Goal: Task Accomplishment & Management: Complete application form

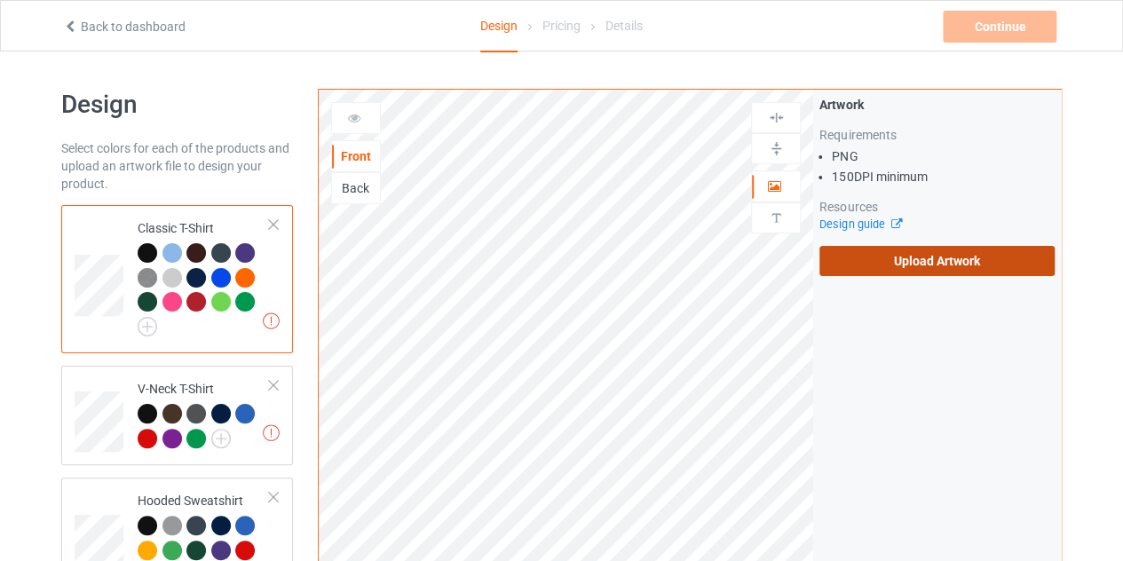
click at [868, 251] on label "Upload Artwork" at bounding box center [936, 261] width 235 height 30
click at [0, 0] on input "Upload Artwork" at bounding box center [0, 0] width 0 height 0
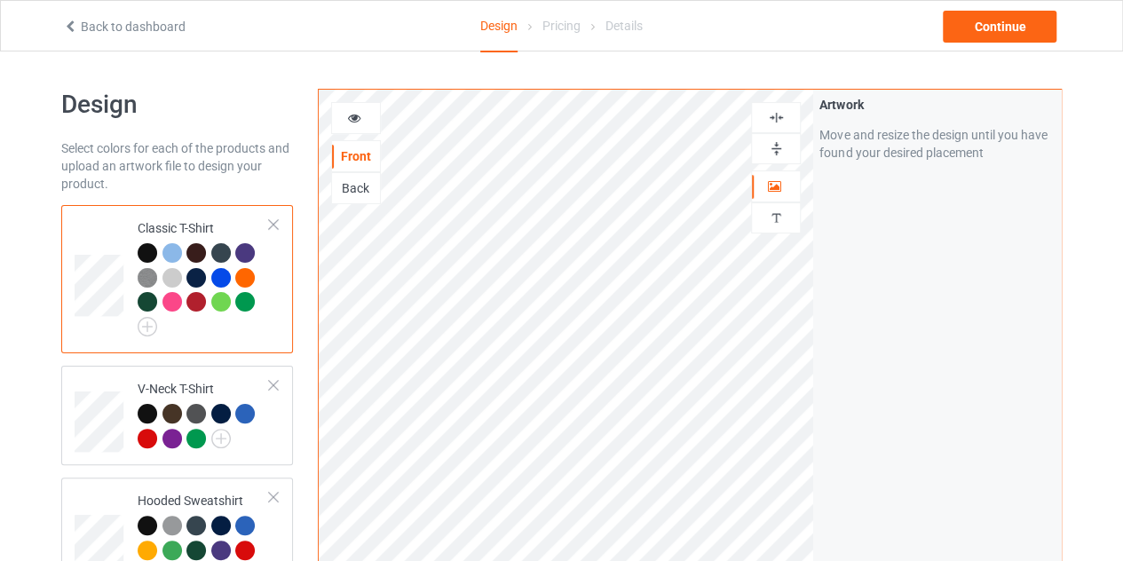
click at [779, 118] on img at bounding box center [776, 117] width 17 height 17
click at [355, 128] on div at bounding box center [356, 118] width 50 height 32
click at [352, 116] on icon at bounding box center [354, 115] width 15 height 12
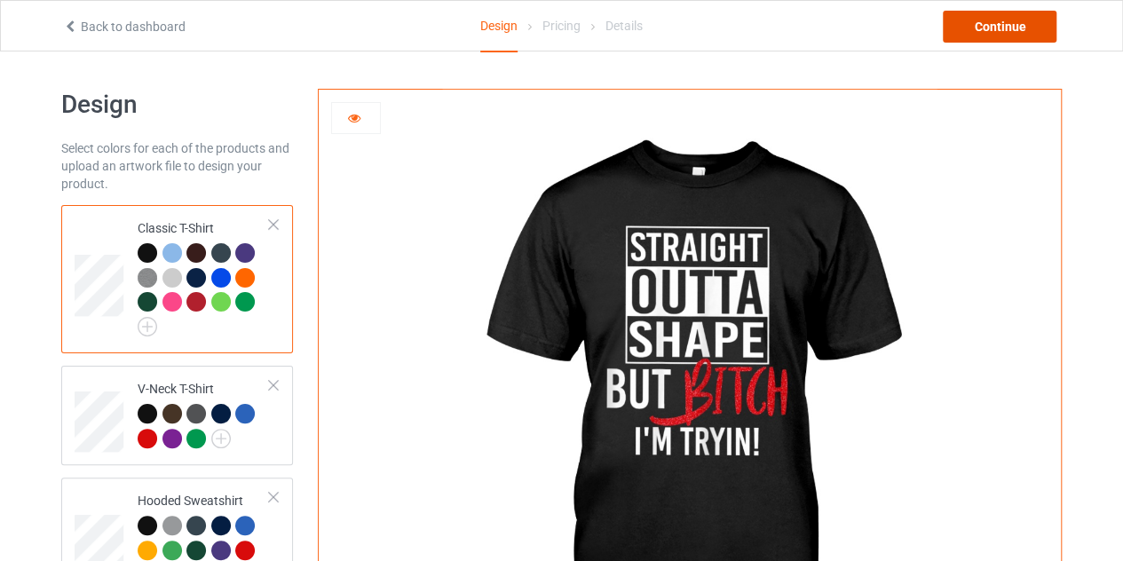
click at [977, 22] on div "Continue" at bounding box center [1000, 27] width 114 height 32
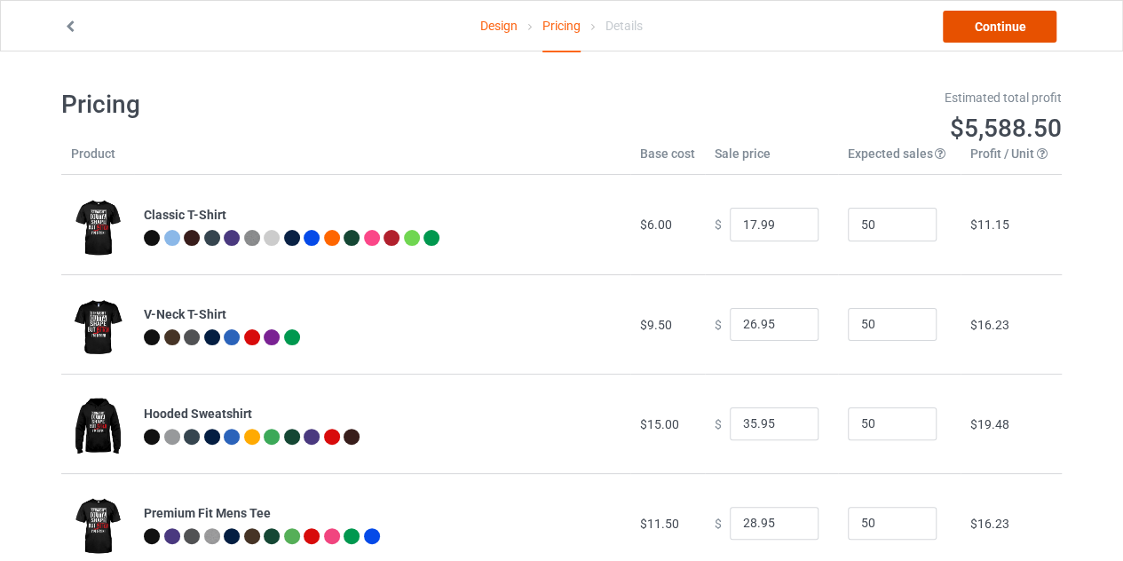
click at [985, 29] on link "Continue" at bounding box center [1000, 27] width 114 height 32
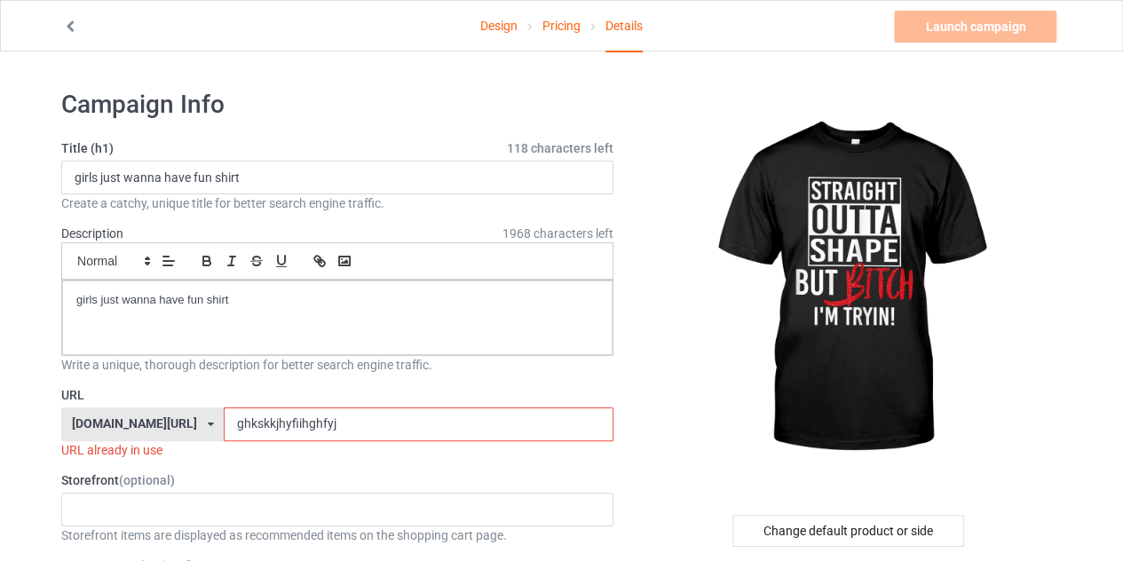
click at [380, 419] on input "ghkskkjhyfiihghfyj" at bounding box center [418, 424] width 389 height 34
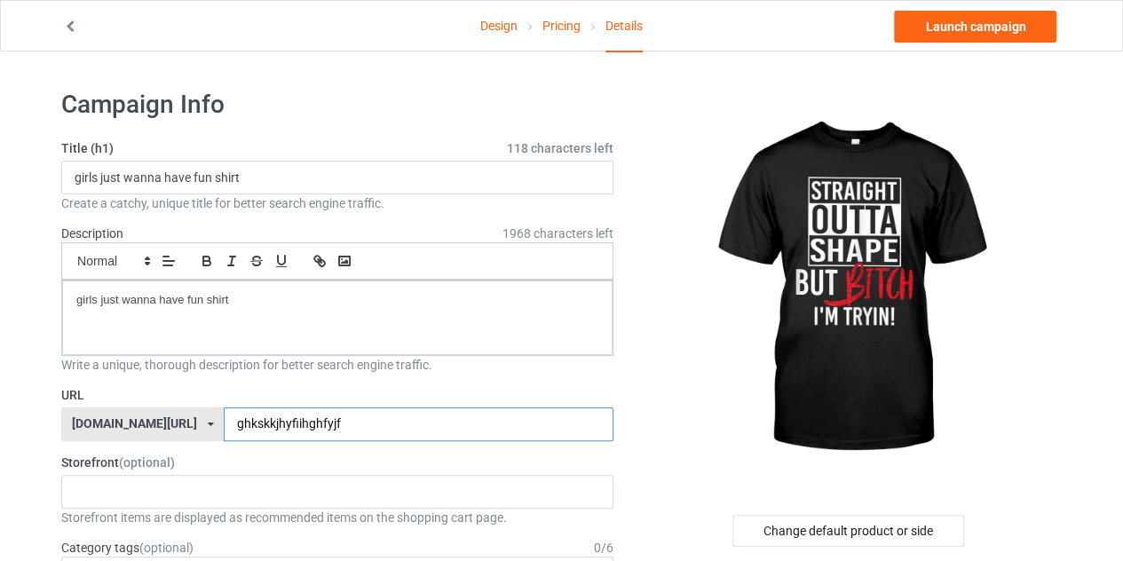
type input "ghkskkjhyfiihghfyjf"
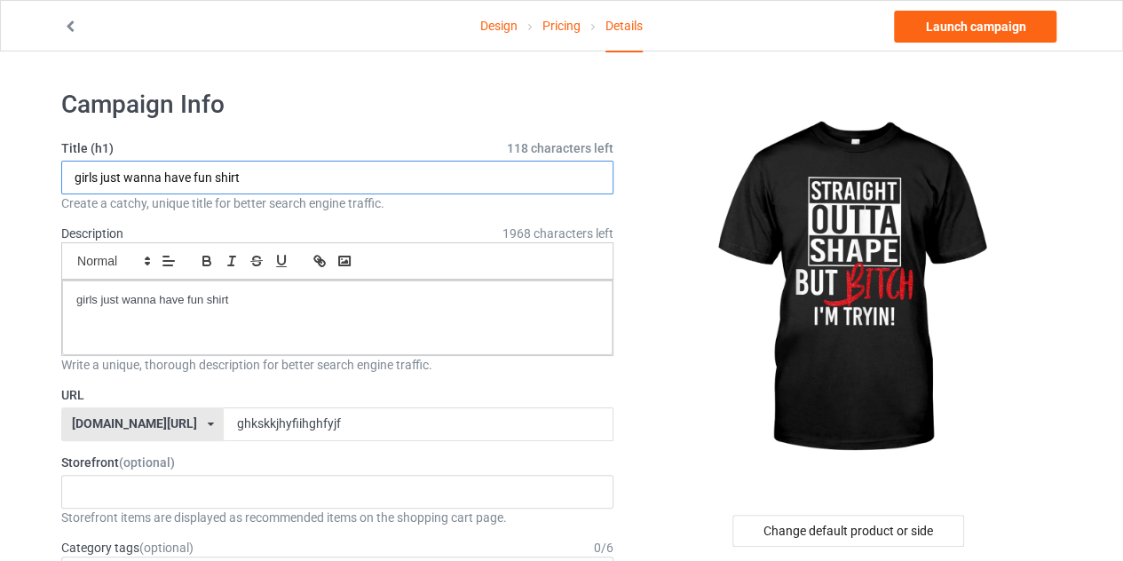
drag, startPoint x: 215, startPoint y: 179, endPoint x: 75, endPoint y: 182, distance: 139.4
click at [75, 182] on input "girls just wanna have fun shirt" at bounding box center [337, 178] width 552 height 34
click at [222, 178] on input "straight outta shape shirt" at bounding box center [337, 178] width 552 height 34
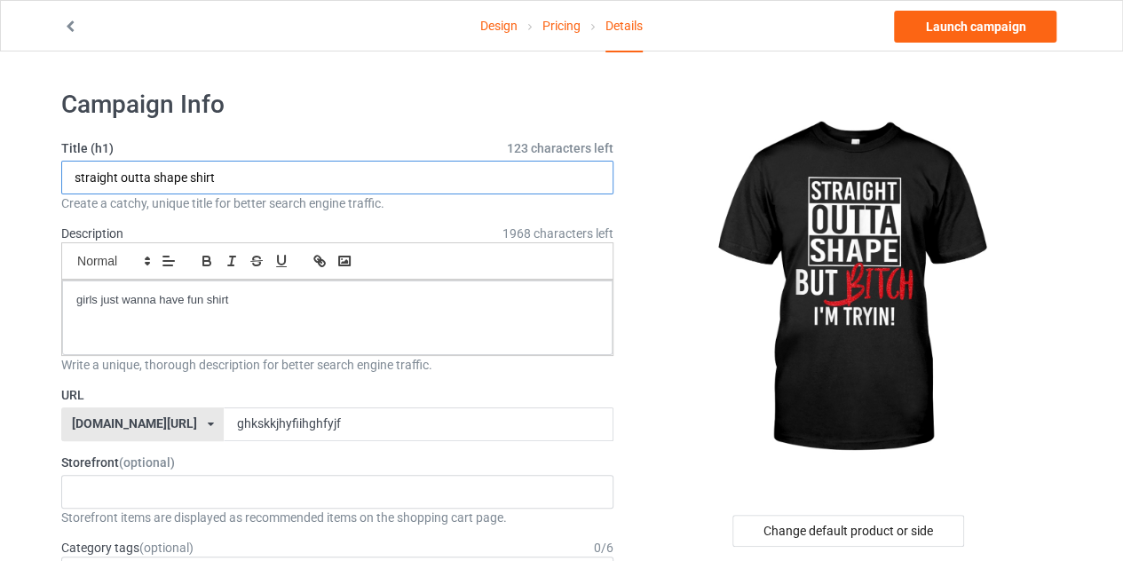
type input "straight outta shape shirt"
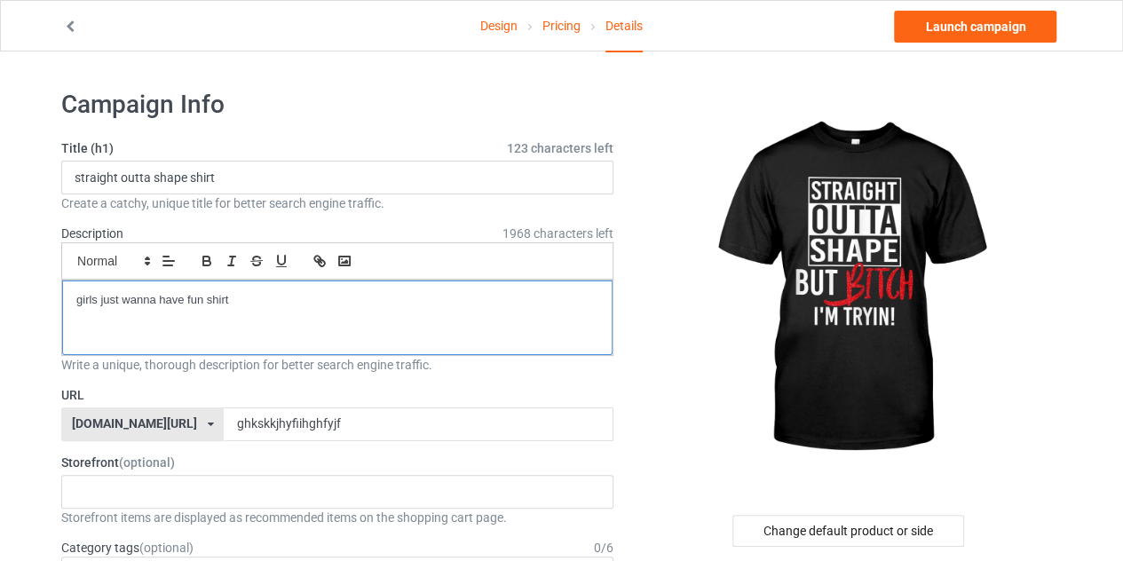
click at [245, 297] on p "girls just wanna have fun shirt" at bounding box center [337, 300] width 522 height 17
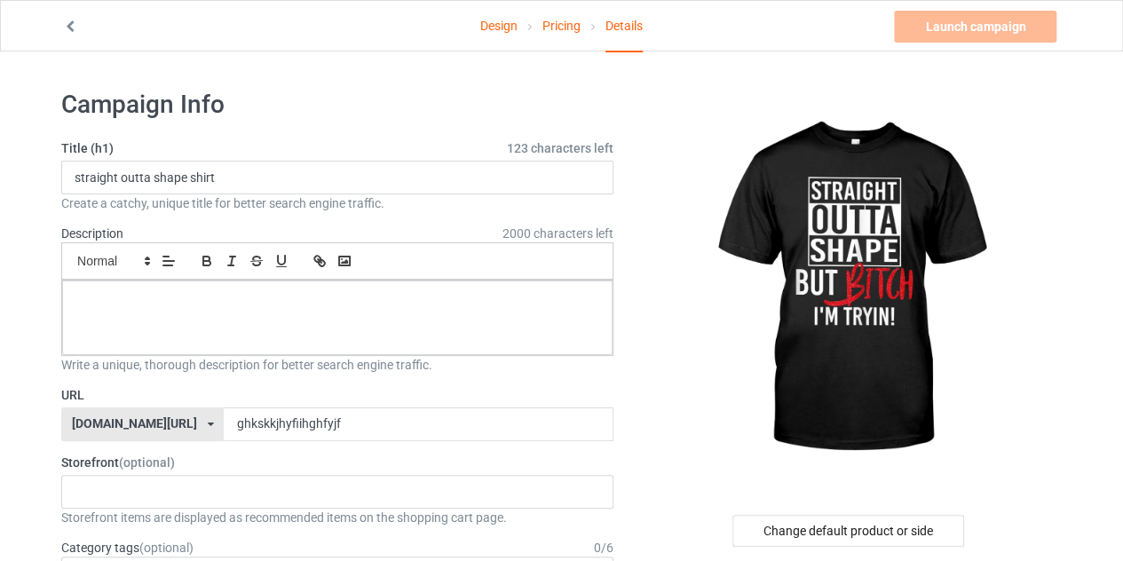
paste div
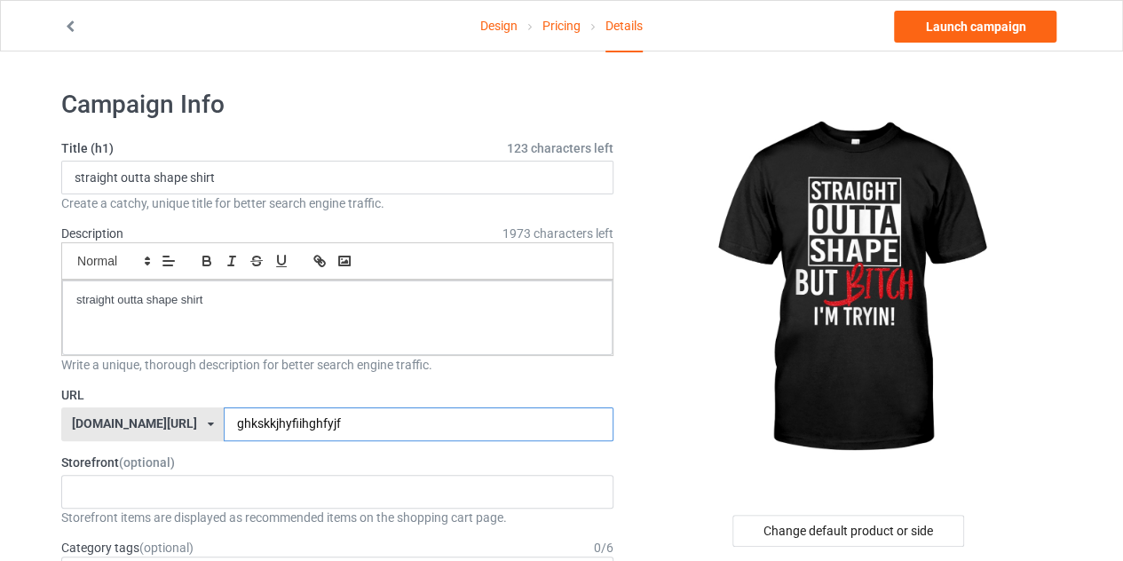
click at [301, 432] on input "ghkskkjhyfiihghfyjf" at bounding box center [418, 424] width 389 height 34
type input "ghkskkjhyfiihghfyjfhf"
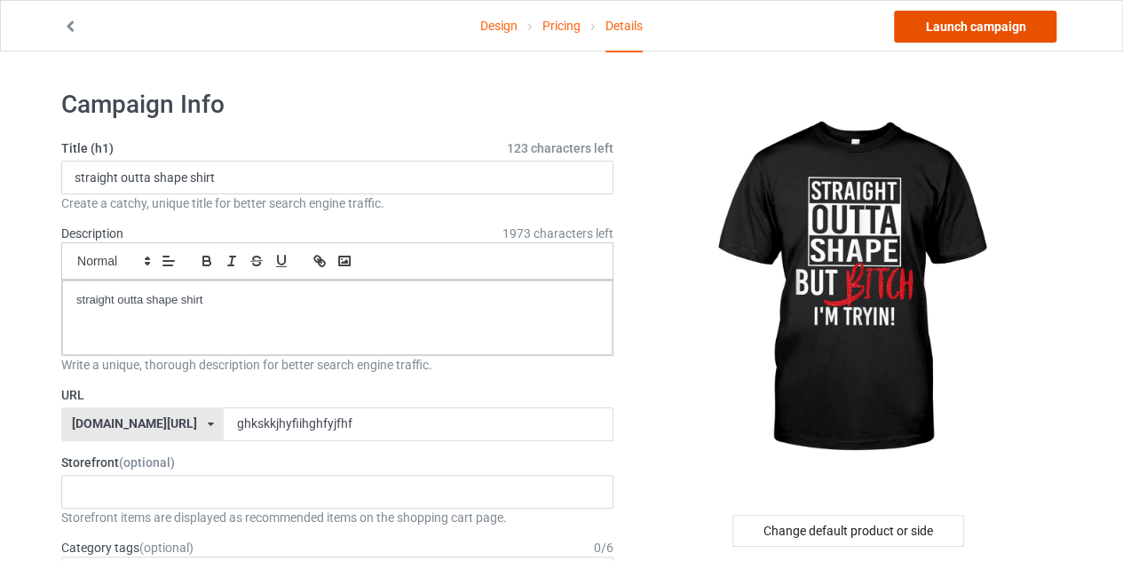
click at [948, 28] on link "Launch campaign" at bounding box center [975, 27] width 162 height 32
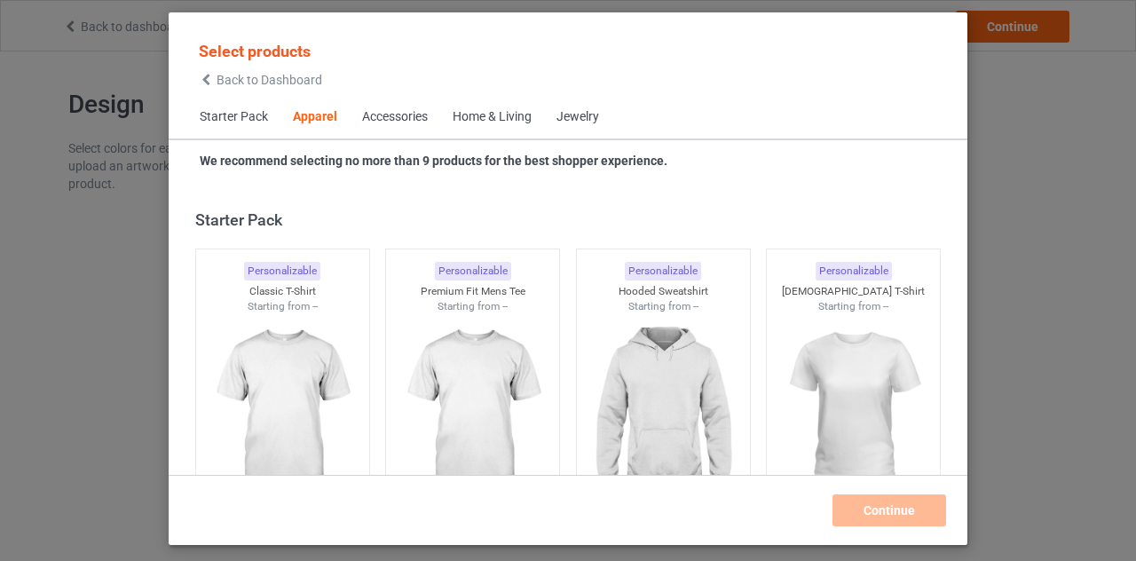
scroll to position [661, 0]
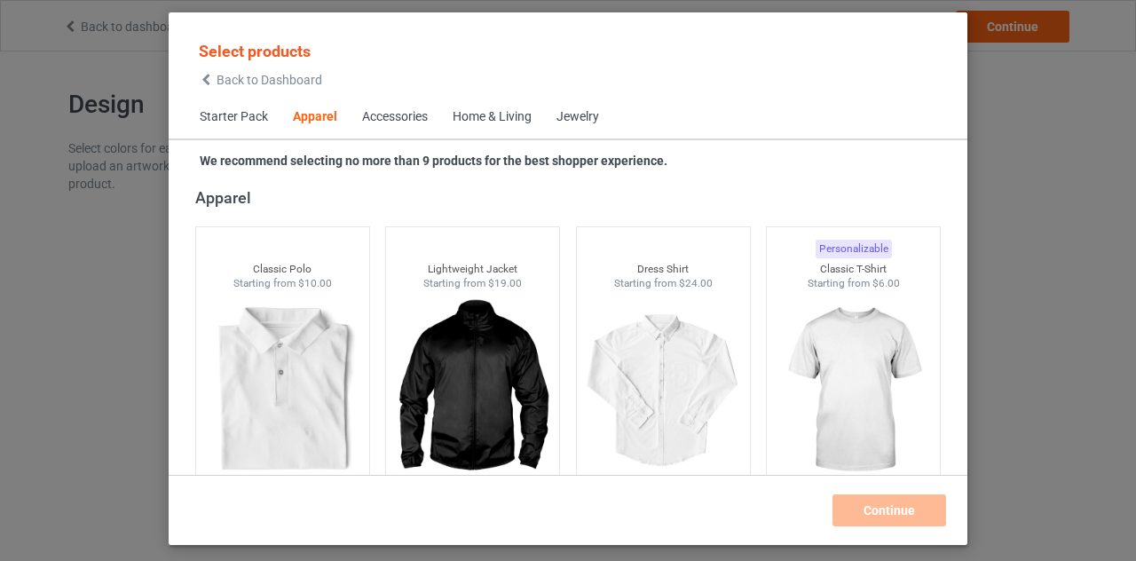
click at [206, 83] on icon at bounding box center [206, 80] width 15 height 12
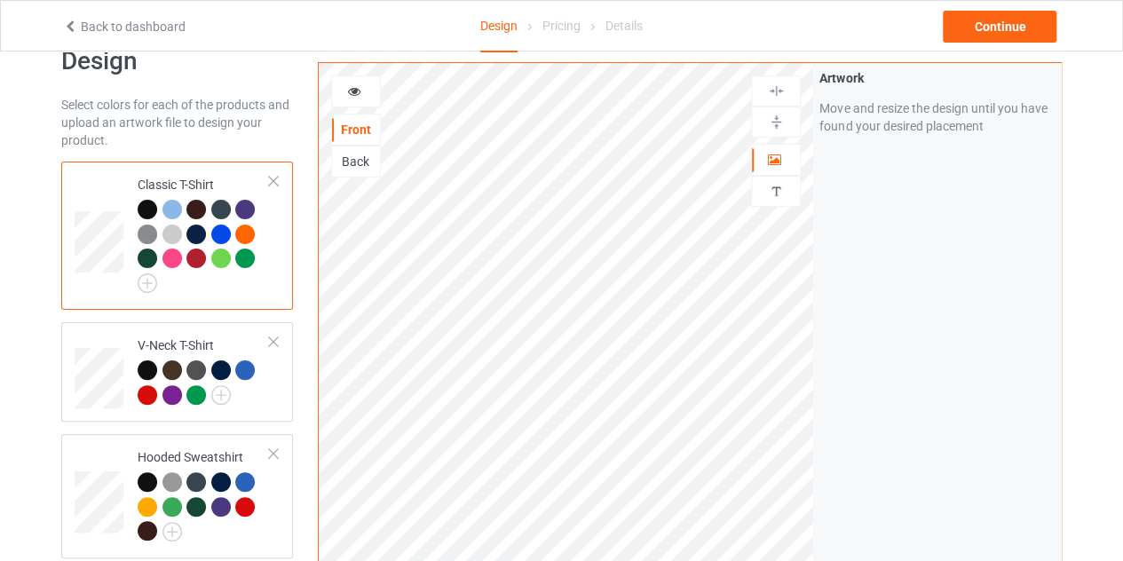
scroll to position [44, 0]
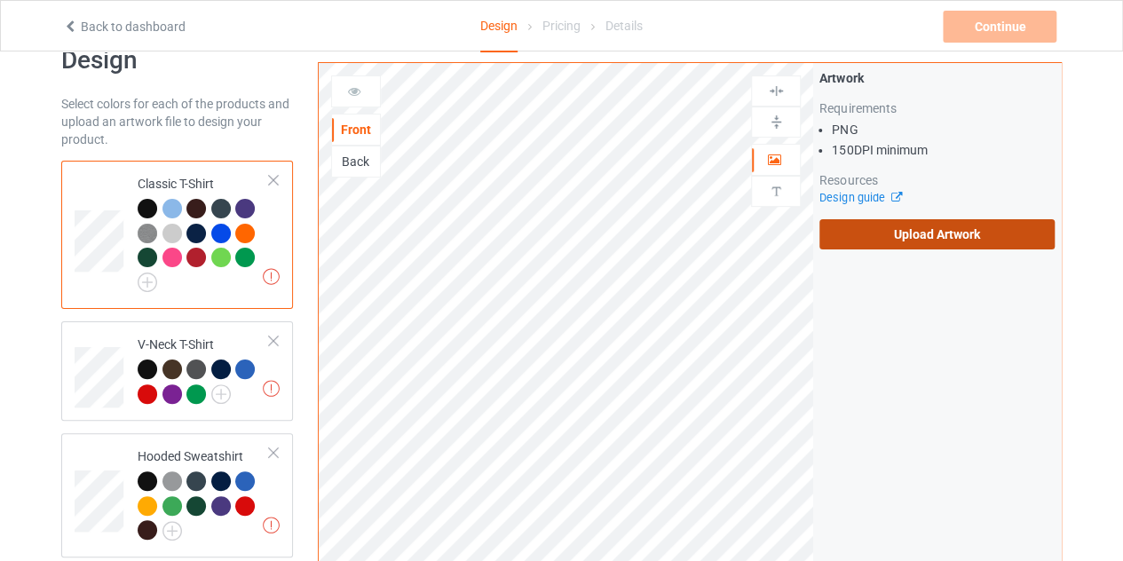
click at [872, 233] on label "Upload Artwork" at bounding box center [936, 234] width 235 height 30
click at [0, 0] on input "Upload Artwork" at bounding box center [0, 0] width 0 height 0
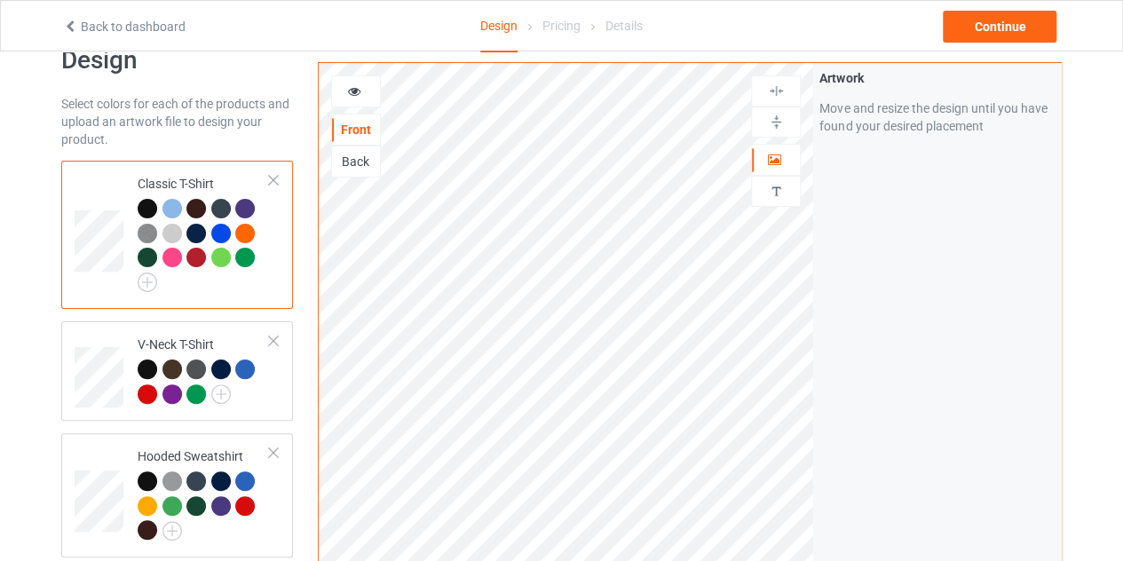
click at [173, 264] on div at bounding box center [172, 258] width 20 height 20
click at [147, 276] on img at bounding box center [148, 283] width 20 height 20
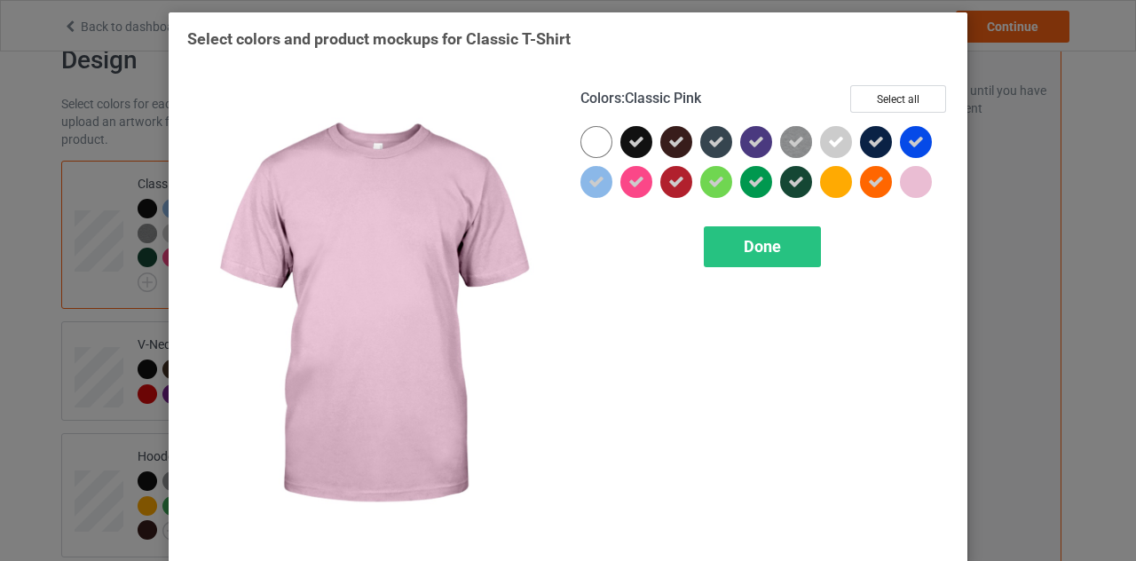
click at [909, 182] on div at bounding box center [916, 182] width 32 height 32
click at [908, 188] on icon at bounding box center [916, 182] width 16 height 16
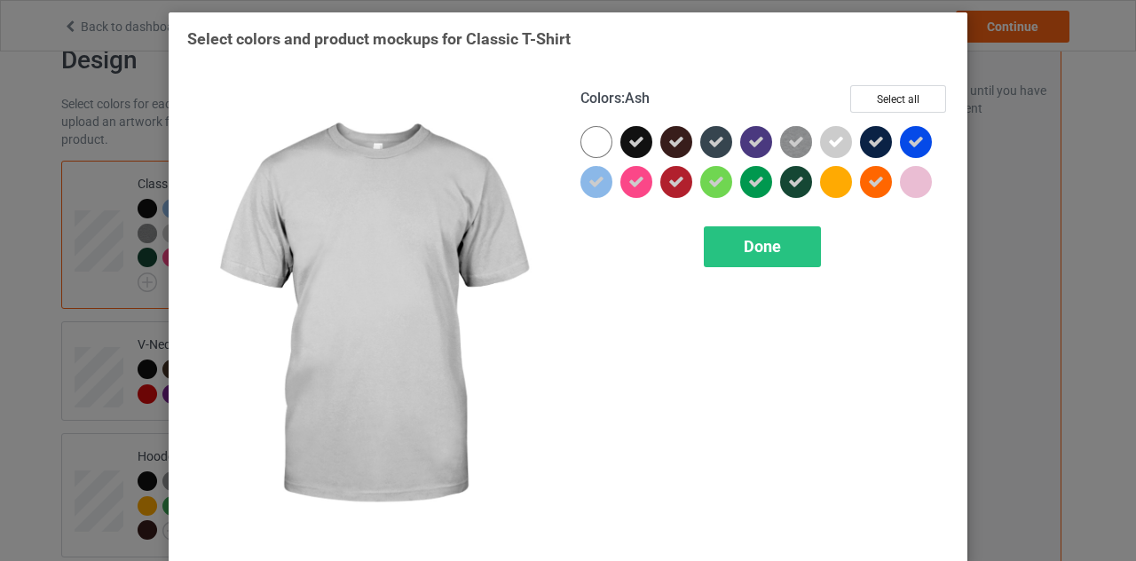
click at [835, 142] on icon at bounding box center [836, 142] width 16 height 16
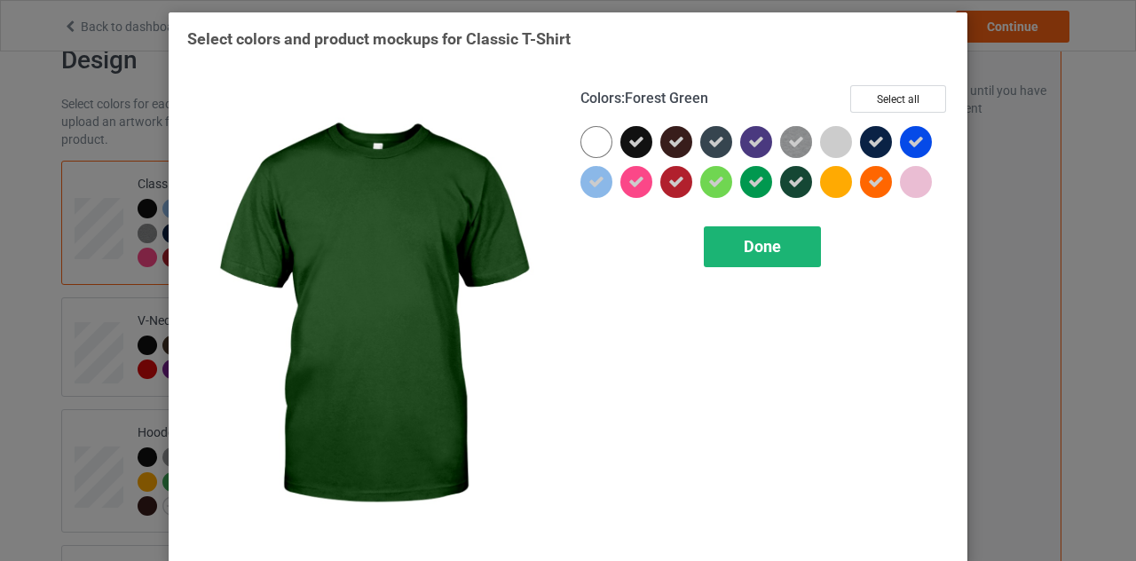
click at [767, 230] on div "Done" at bounding box center [762, 246] width 117 height 41
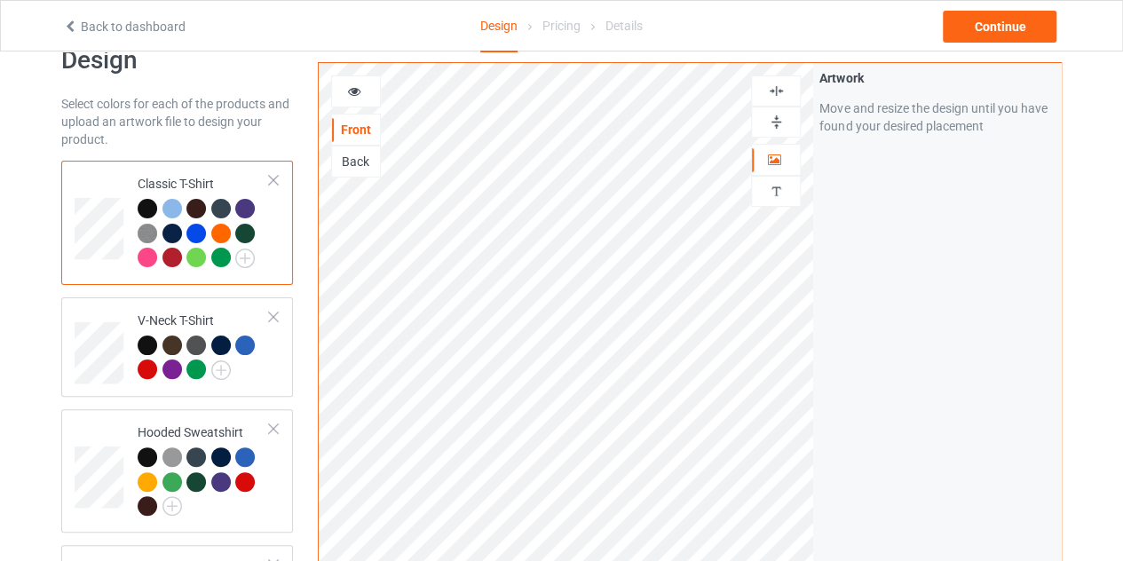
click at [150, 258] on div at bounding box center [148, 258] width 20 height 20
click at [225, 367] on img at bounding box center [221, 370] width 20 height 20
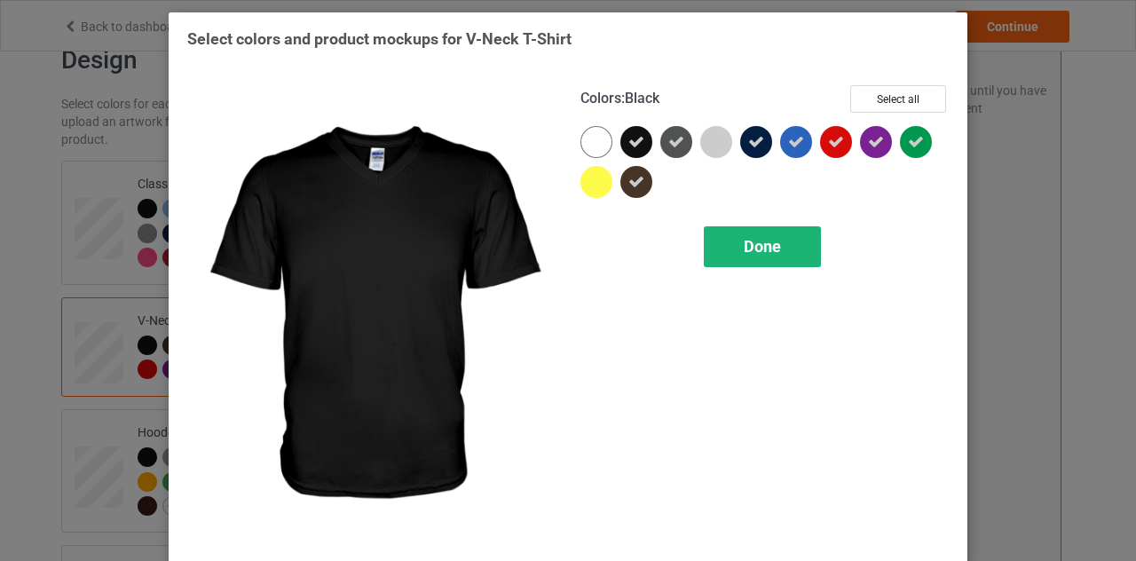
click at [783, 237] on div "Done" at bounding box center [762, 246] width 117 height 41
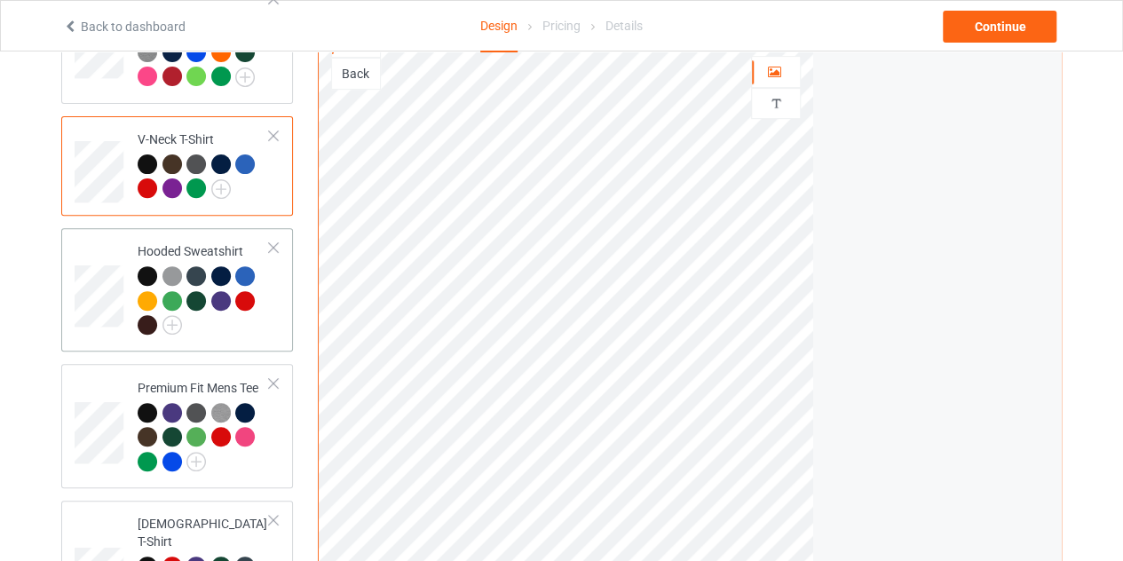
scroll to position [229, 0]
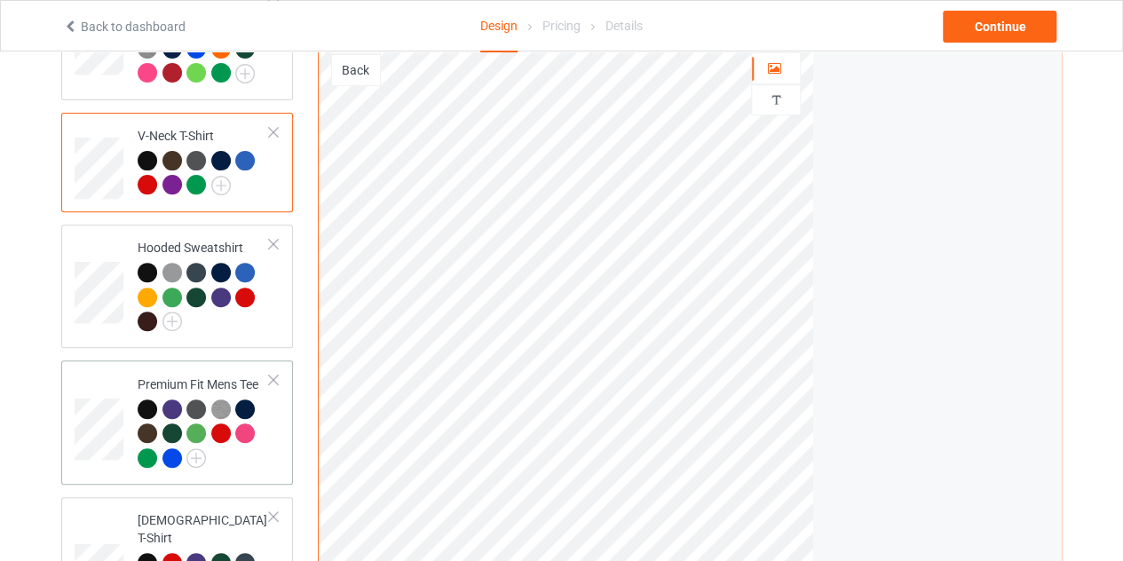
click at [194, 439] on div at bounding box center [196, 433] width 20 height 20
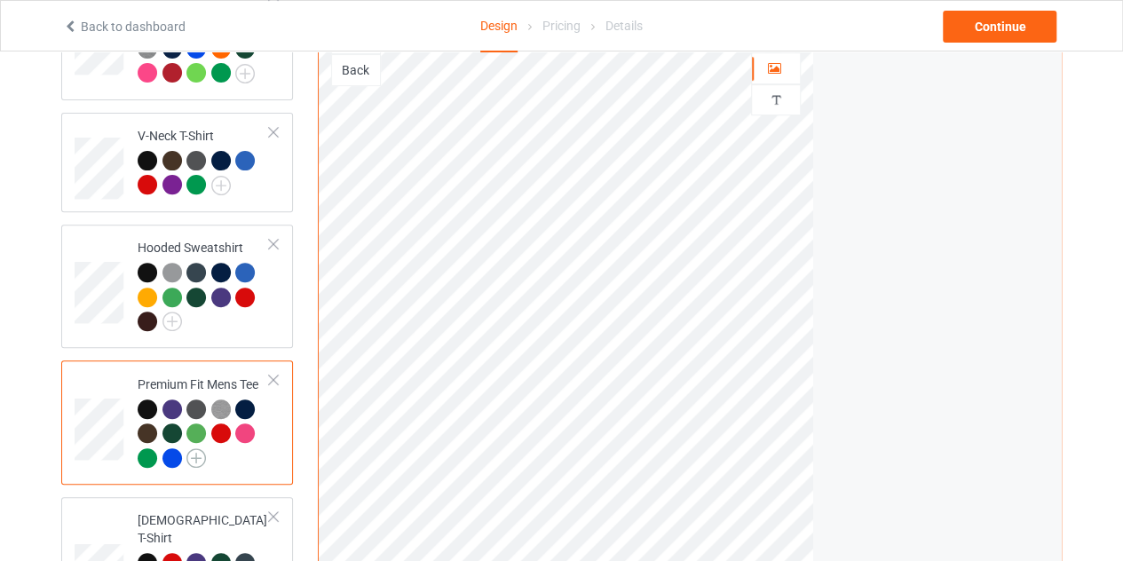
click at [194, 448] on img at bounding box center [196, 458] width 20 height 20
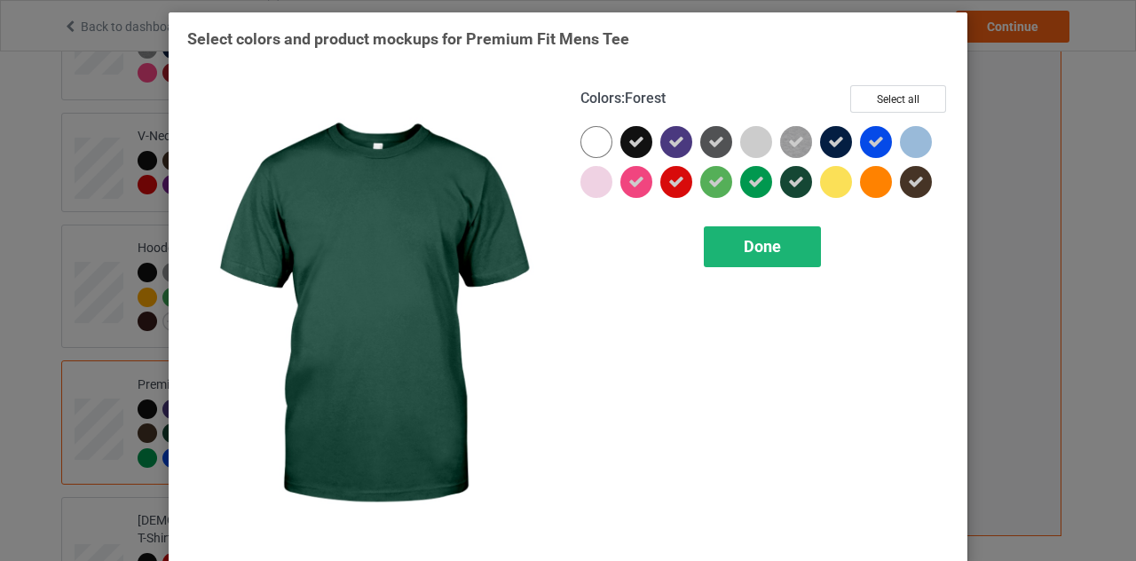
click at [773, 248] on span "Done" at bounding box center [762, 246] width 37 height 19
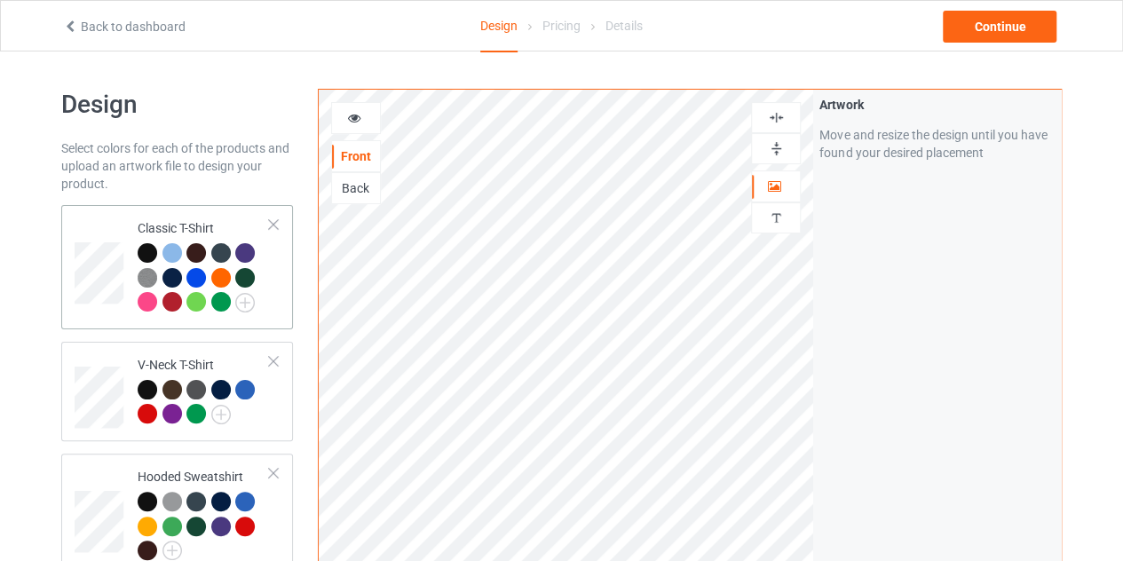
click at [121, 215] on td at bounding box center [101, 267] width 53 height 110
click at [142, 299] on div at bounding box center [148, 302] width 20 height 20
click at [360, 115] on icon at bounding box center [354, 115] width 15 height 12
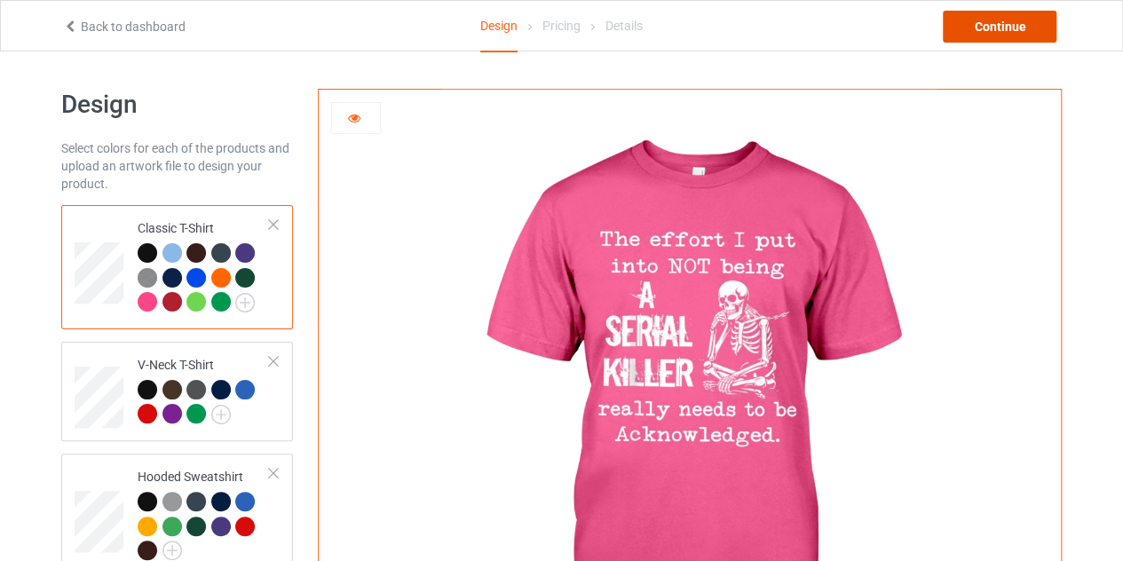
click at [1017, 28] on div "Continue" at bounding box center [1000, 27] width 114 height 32
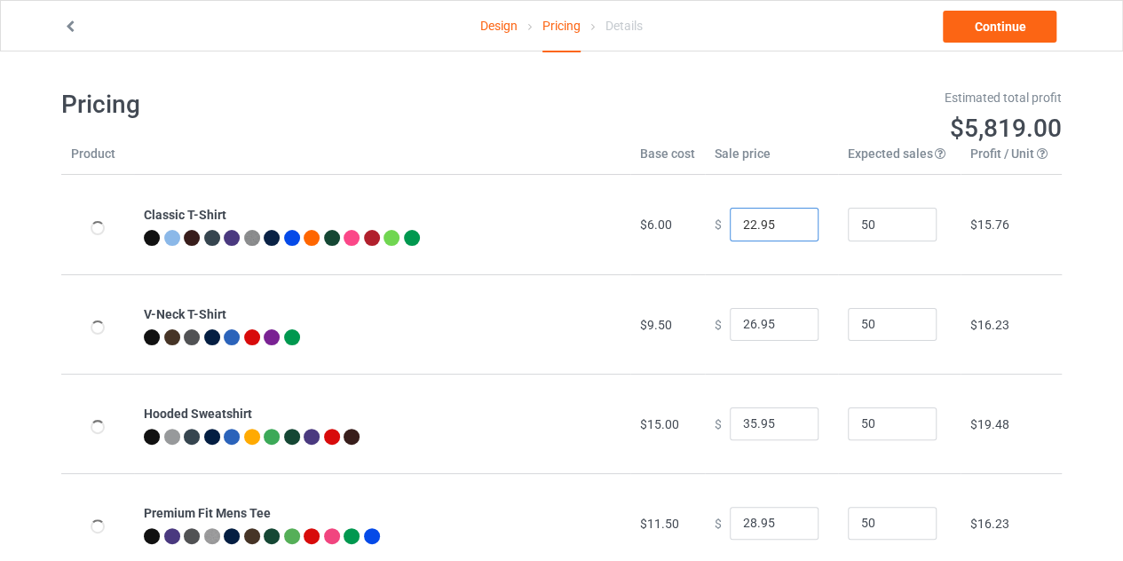
click at [747, 221] on input "22.95" at bounding box center [774, 225] width 89 height 34
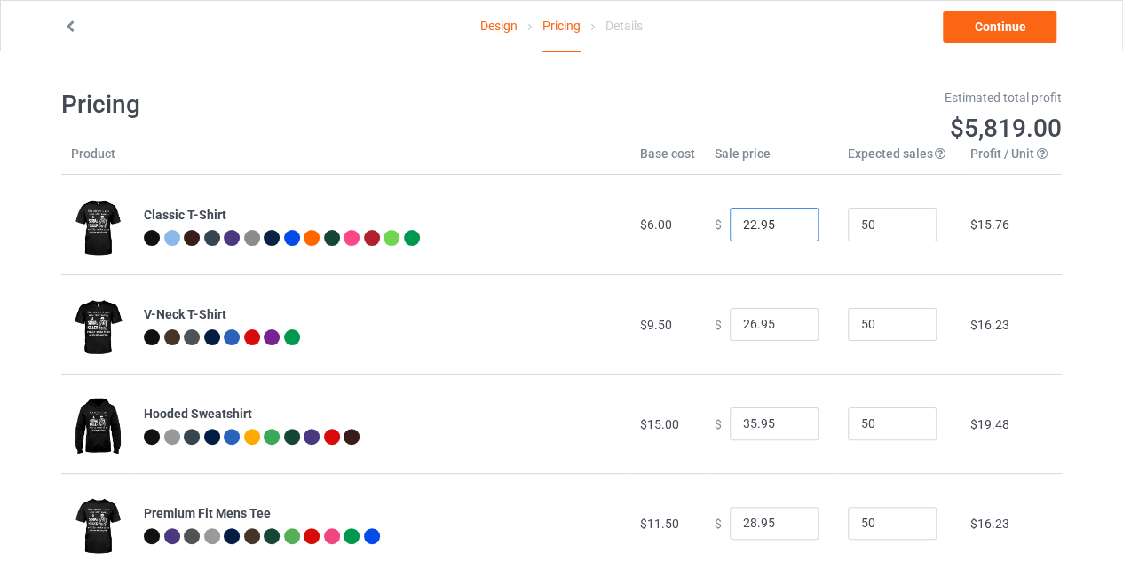
click at [787, 232] on input "22.95" at bounding box center [774, 225] width 89 height 34
click at [787, 228] on input "21.95" at bounding box center [774, 225] width 89 height 34
click at [787, 228] on input "20.95" at bounding box center [774, 225] width 89 height 34
click at [787, 228] on input "19.95" at bounding box center [774, 225] width 89 height 34
click at [787, 228] on input "18.95" at bounding box center [774, 225] width 89 height 34
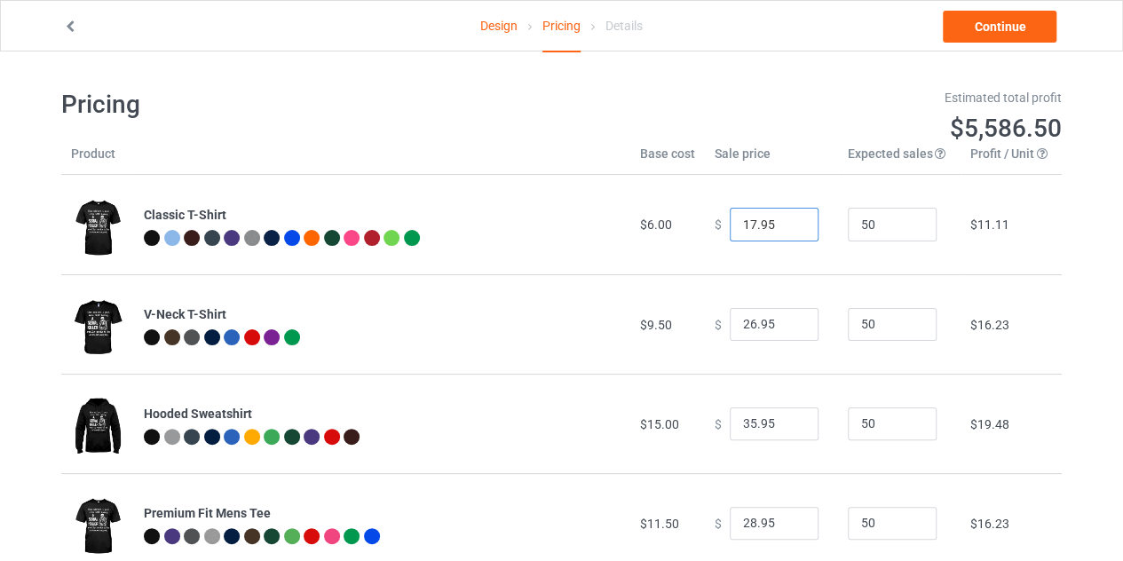
click at [787, 228] on input "17.95" at bounding box center [774, 225] width 89 height 34
type input "16.95"
click at [787, 228] on input "16.95" at bounding box center [774, 225] width 89 height 34
click at [985, 35] on link "Continue" at bounding box center [1000, 27] width 114 height 32
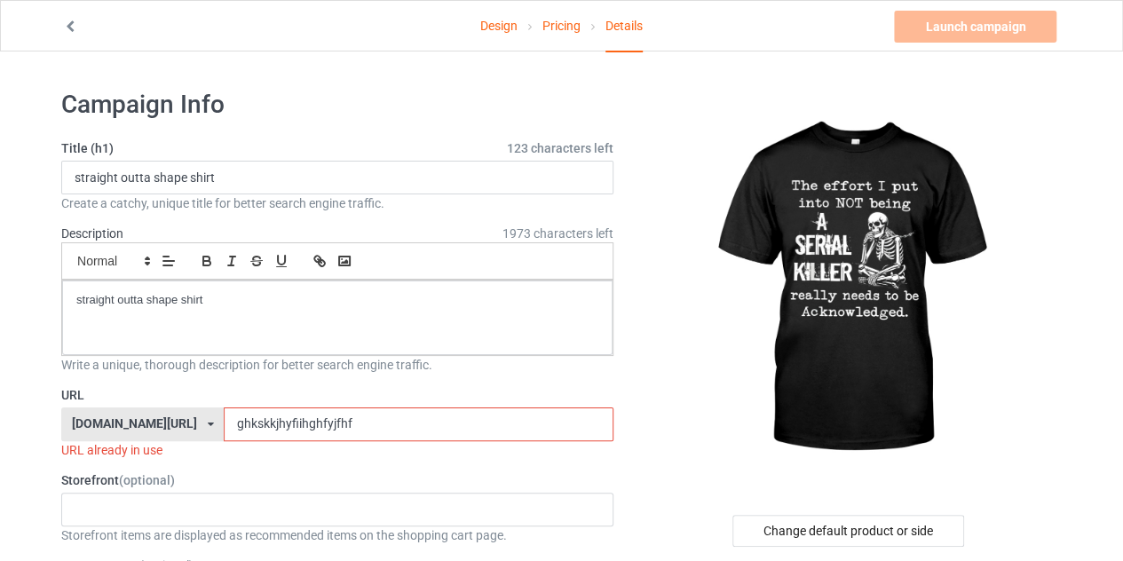
click at [365, 415] on input "ghkskkjhyfiihghfyjfhf" at bounding box center [418, 424] width 389 height 34
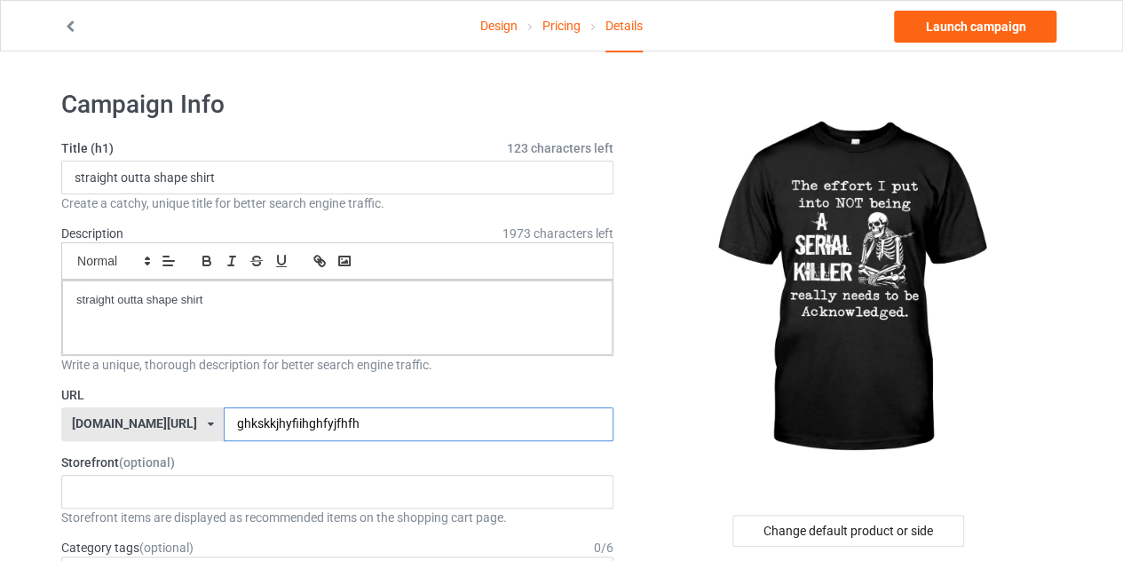
type input "ghkskkjhyfiihghfyjfhfh"
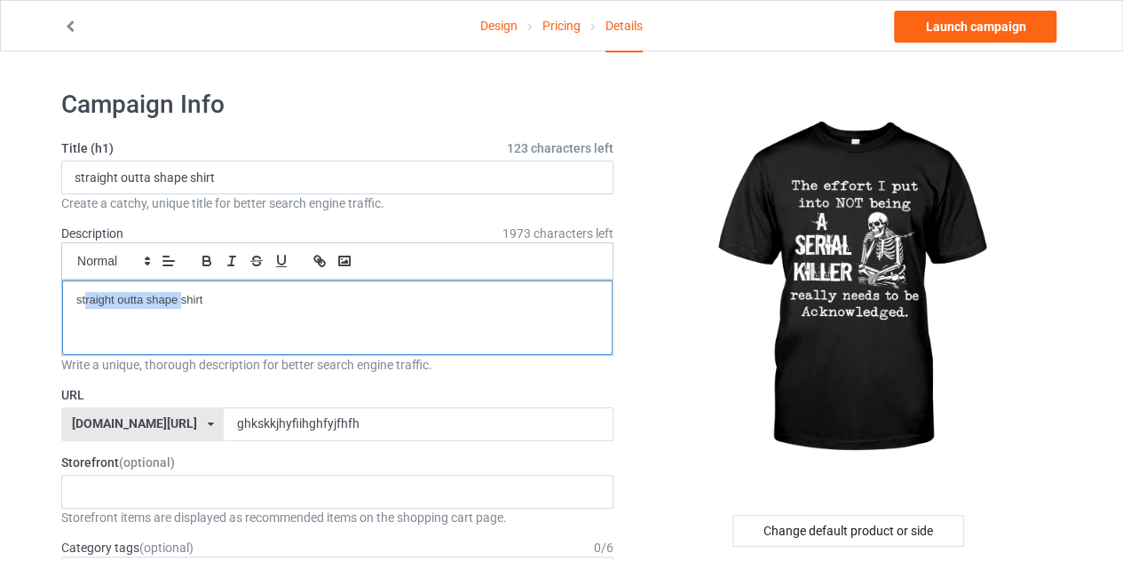
drag, startPoint x: 178, startPoint y: 297, endPoint x: 86, endPoint y: 299, distance: 92.4
click at [86, 299] on p "straight outta shape shirt" at bounding box center [337, 300] width 522 height 17
click at [262, 292] on p "the effort i put into not being shirt" at bounding box center [337, 300] width 522 height 17
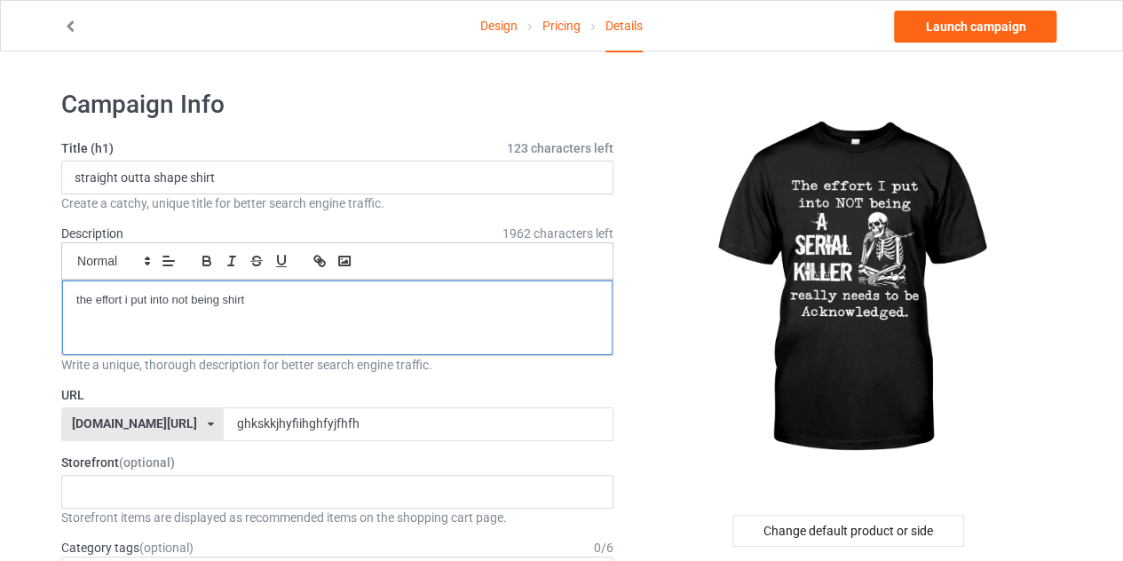
copy p "the effort i put into not being shirt"
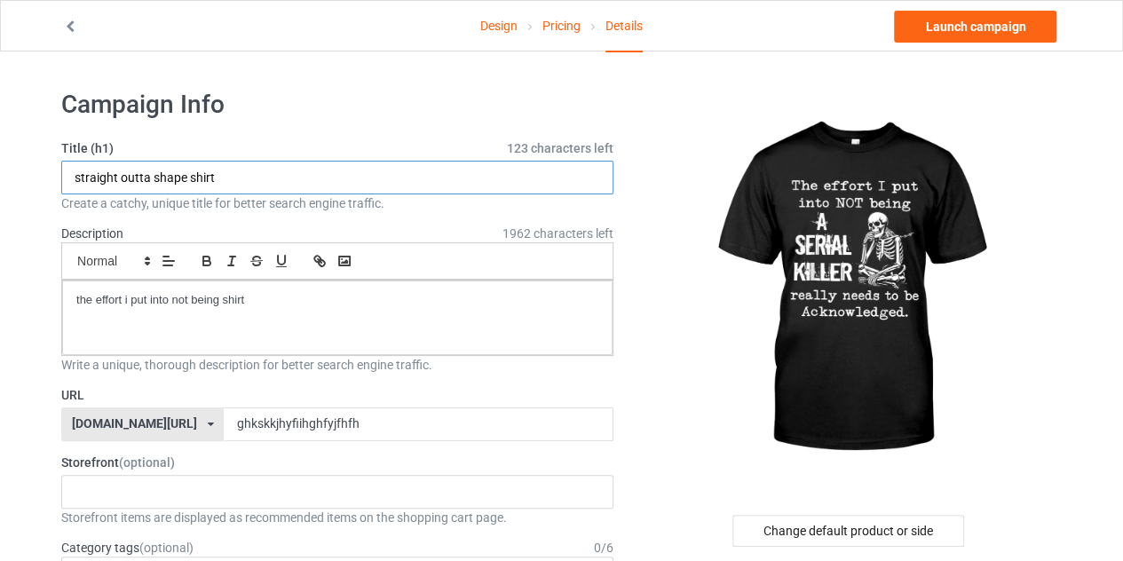
click at [383, 170] on input "straight outta shape shirt" at bounding box center [337, 178] width 552 height 34
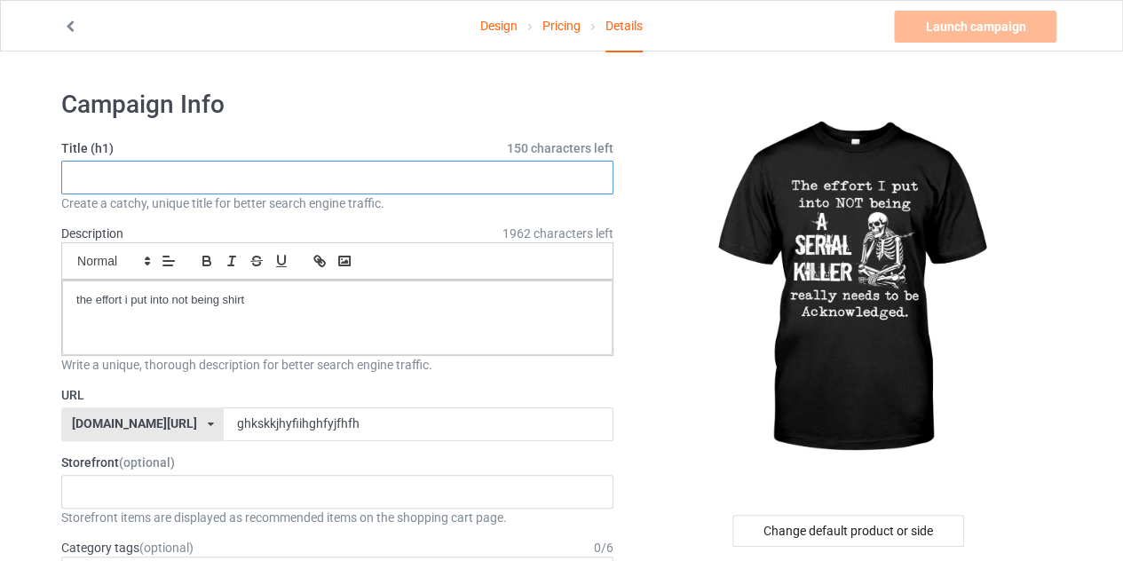
paste input "the effort i put into not being shirt"
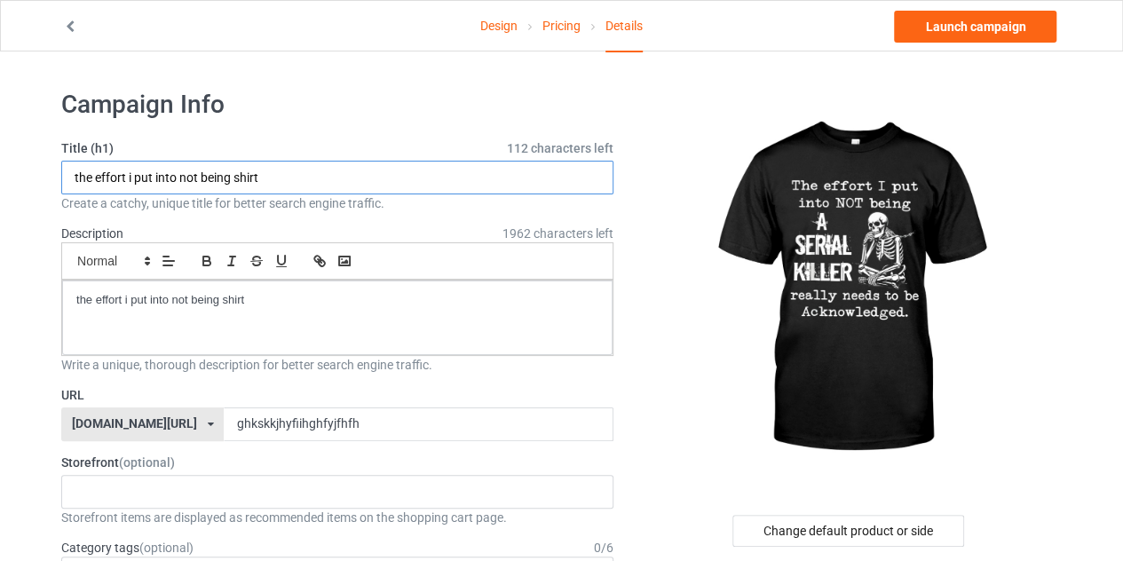
type input "the effort i put into not being shirt"
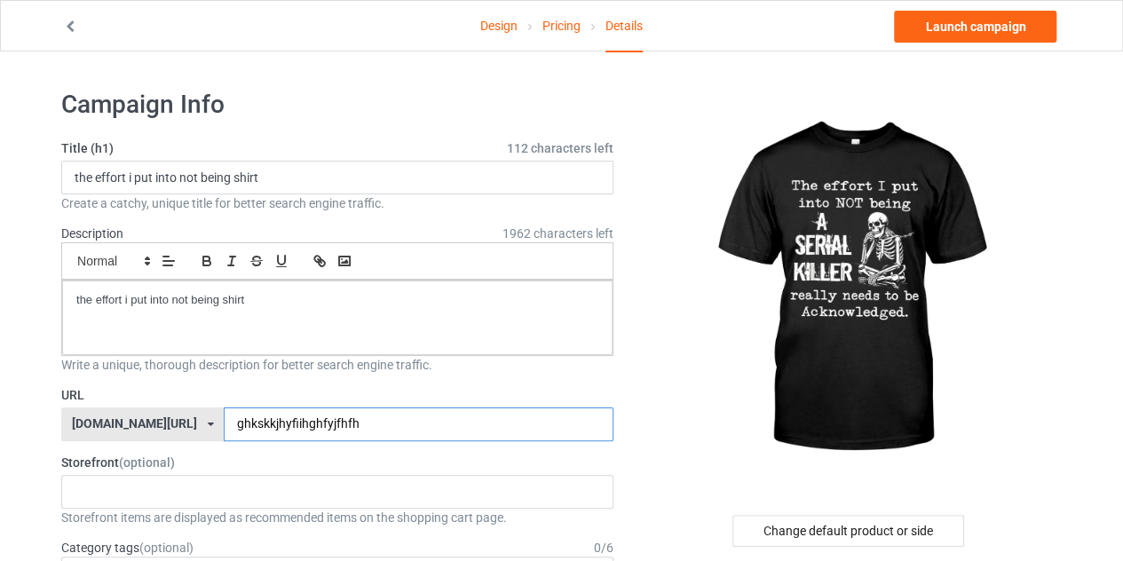
click at [335, 427] on input "ghkskkjhyfiihghfyjfhfh" at bounding box center [418, 424] width 389 height 34
click at [796, 519] on div "Change default product or side" at bounding box center [848, 531] width 232 height 32
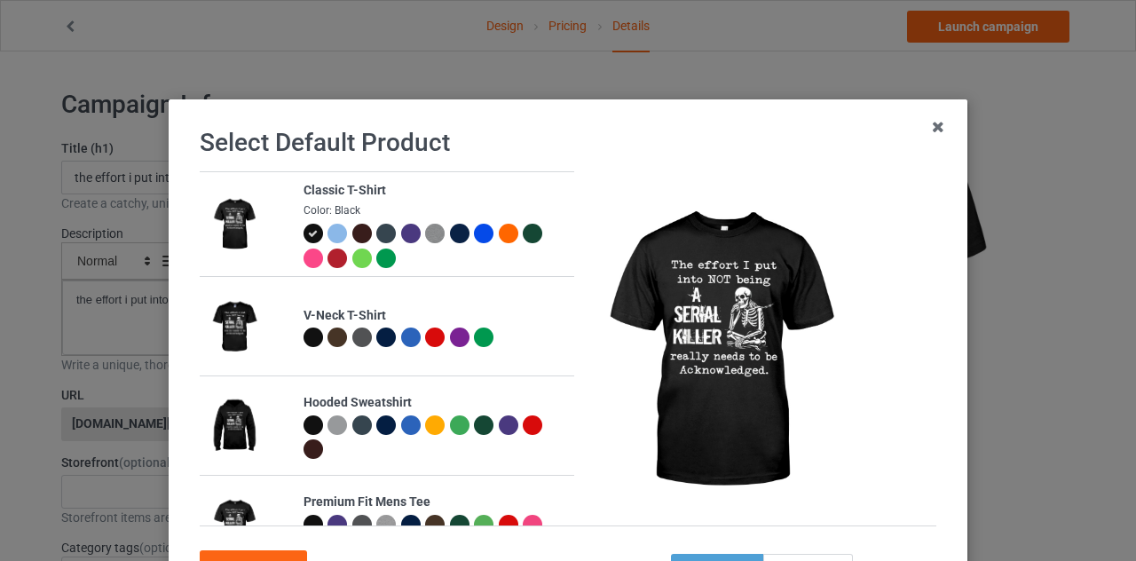
click at [304, 257] on div at bounding box center [314, 259] width 20 height 20
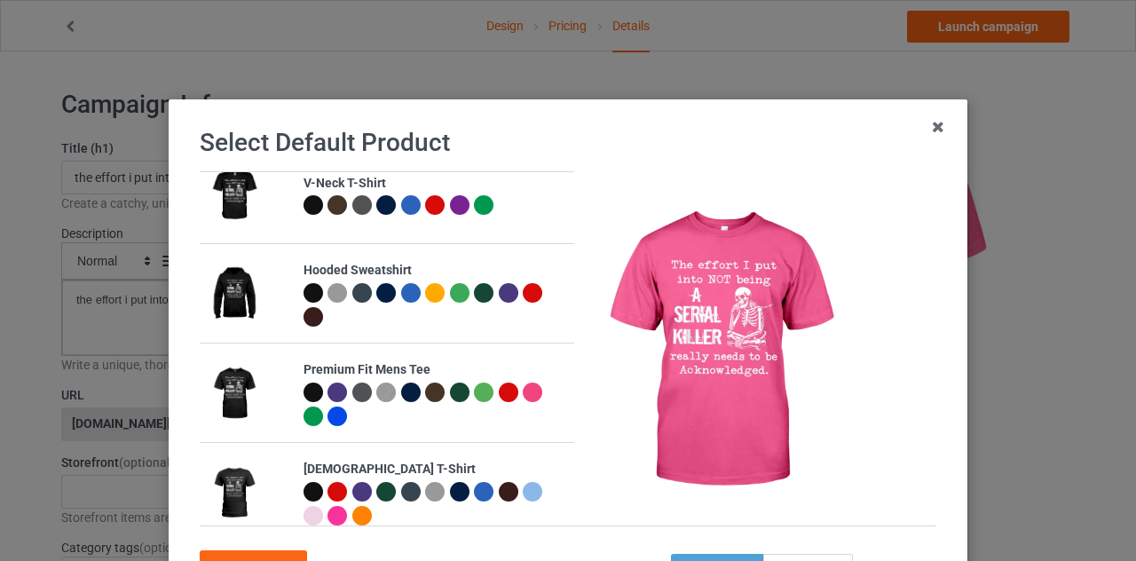
scroll to position [141, 0]
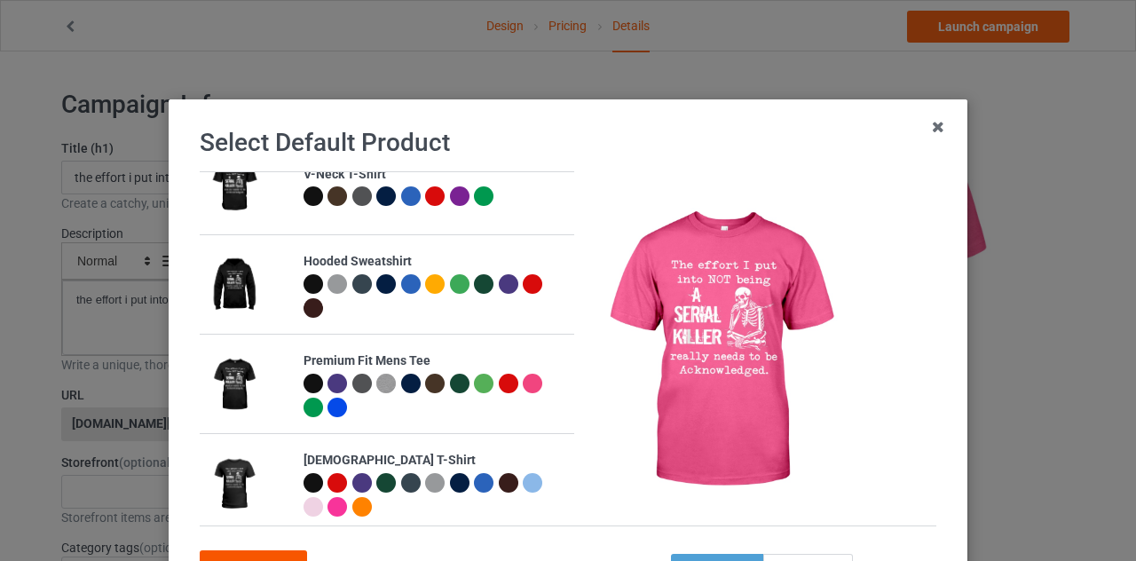
click at [255, 554] on div "Confirm" at bounding box center [253, 566] width 107 height 32
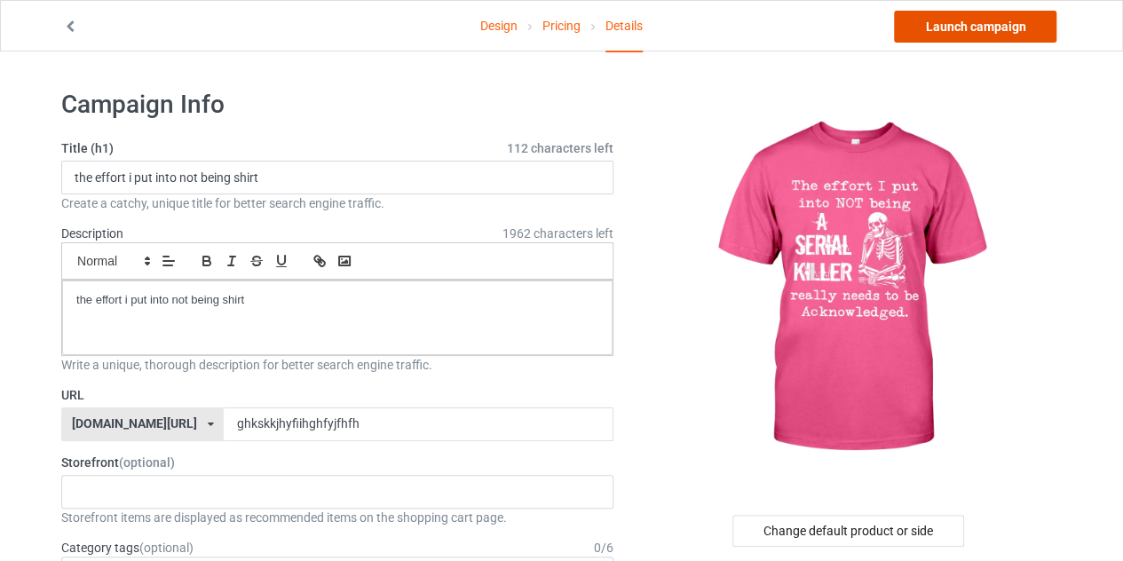
click at [948, 33] on link "Launch campaign" at bounding box center [975, 27] width 162 height 32
